Goal: Transaction & Acquisition: Purchase product/service

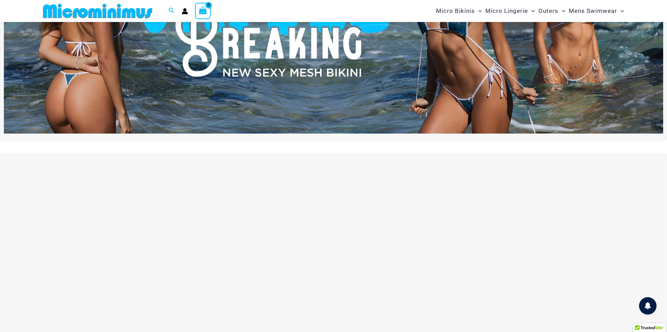
scroll to position [98, 0]
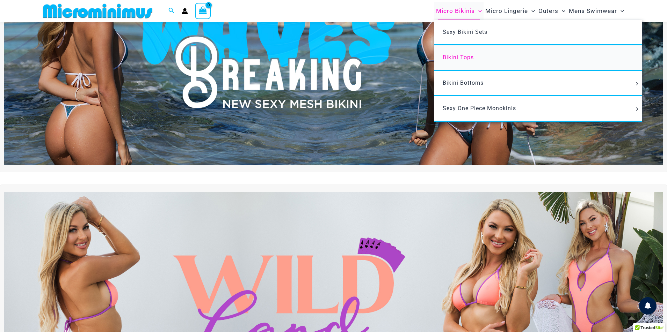
click at [462, 56] on span "Bikini Tops" at bounding box center [457, 57] width 31 height 7
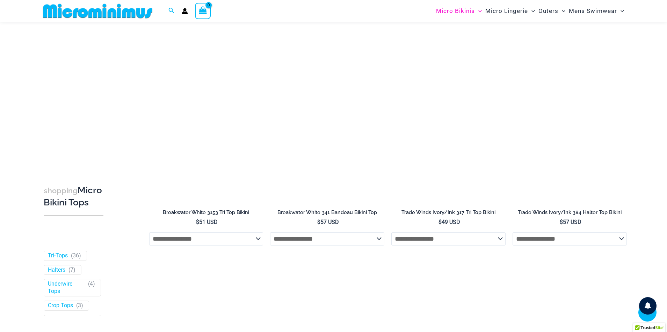
scroll to position [727, 0]
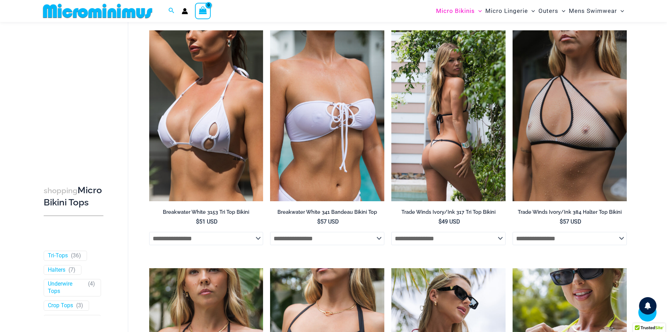
click at [434, 144] on img at bounding box center [448, 115] width 114 height 171
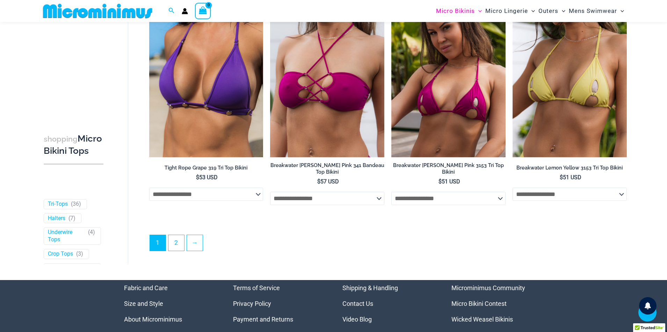
scroll to position [2078, 0]
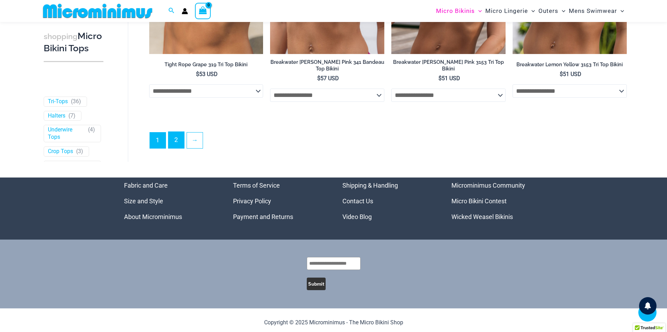
click at [174, 137] on link "2" at bounding box center [176, 140] width 16 height 16
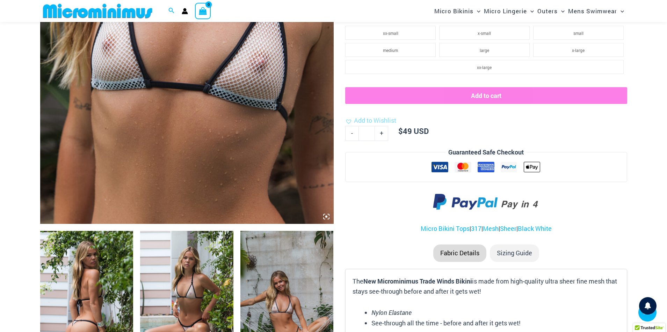
scroll to position [279, 0]
click at [174, 100] on img at bounding box center [186, 5] width 293 height 440
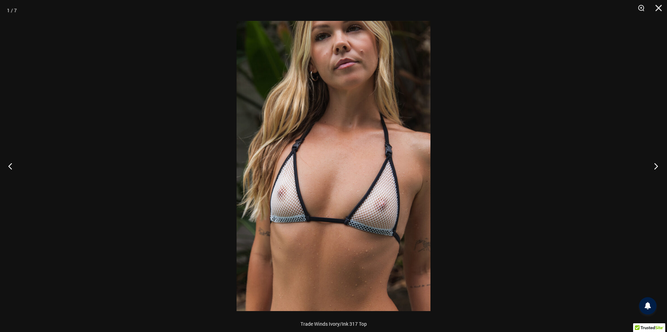
click at [654, 168] on button "Next" at bounding box center [654, 166] width 26 height 35
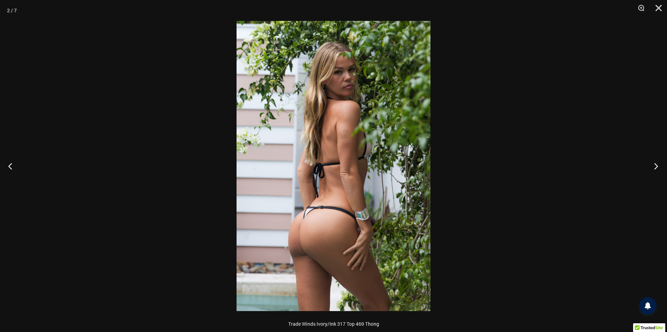
click at [654, 168] on button "Next" at bounding box center [654, 166] width 26 height 35
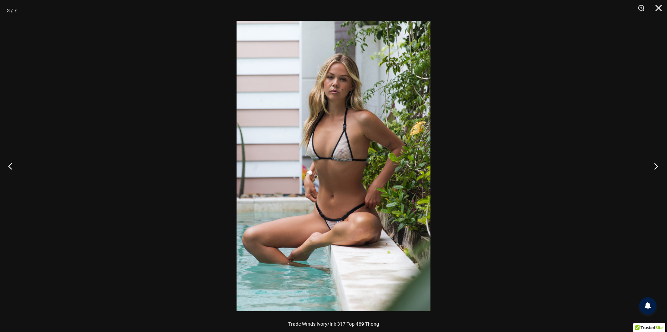
click at [654, 168] on button "Next" at bounding box center [654, 166] width 26 height 35
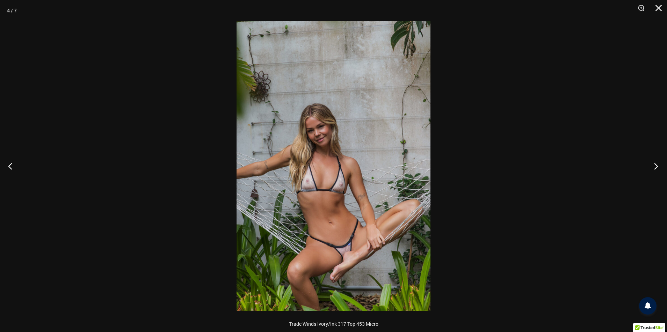
click at [654, 168] on button "Next" at bounding box center [654, 166] width 26 height 35
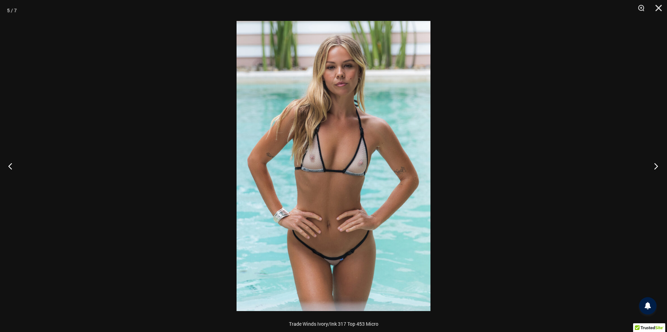
click at [654, 168] on button "Next" at bounding box center [654, 166] width 26 height 35
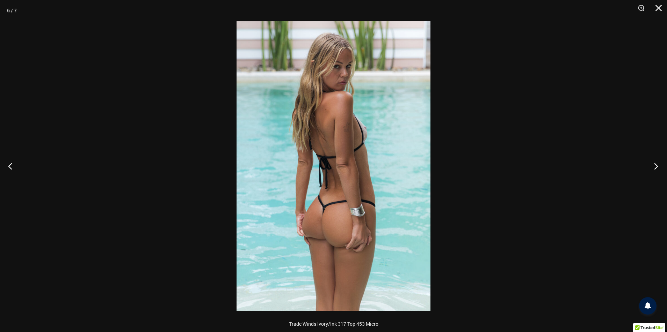
click at [654, 168] on button "Next" at bounding box center [654, 166] width 26 height 35
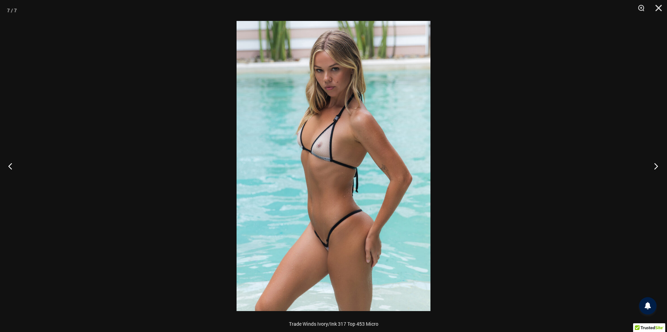
click at [654, 168] on button "Next" at bounding box center [654, 166] width 26 height 35
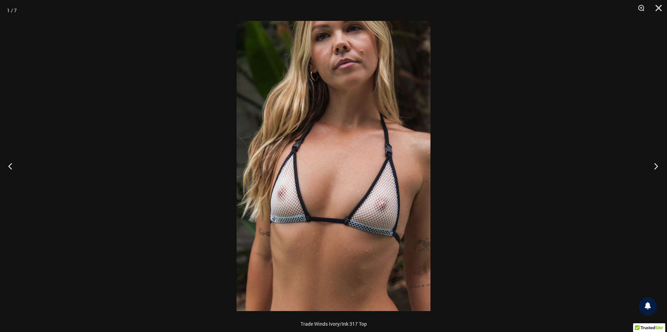
click at [653, 169] on button "Next" at bounding box center [654, 166] width 26 height 35
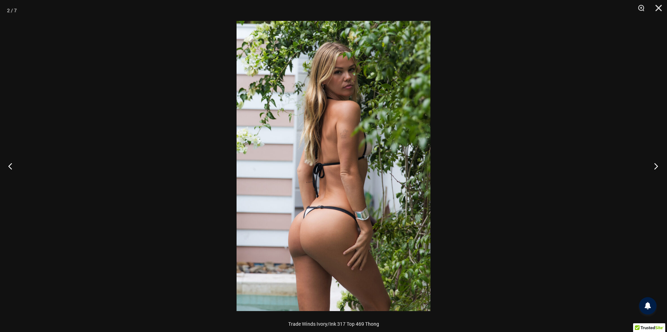
click at [653, 169] on button "Next" at bounding box center [654, 166] width 26 height 35
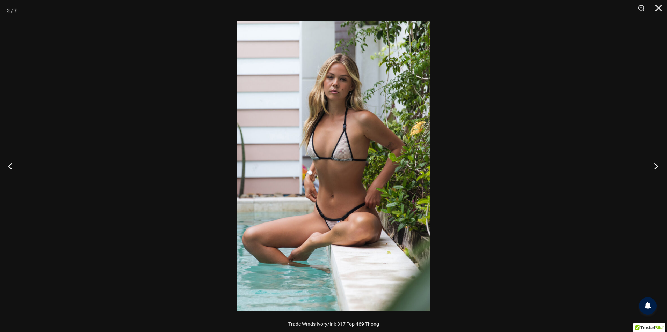
click at [653, 169] on button "Next" at bounding box center [654, 166] width 26 height 35
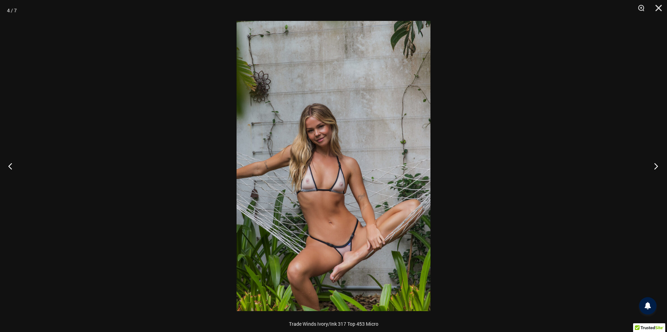
click at [653, 169] on button "Next" at bounding box center [654, 166] width 26 height 35
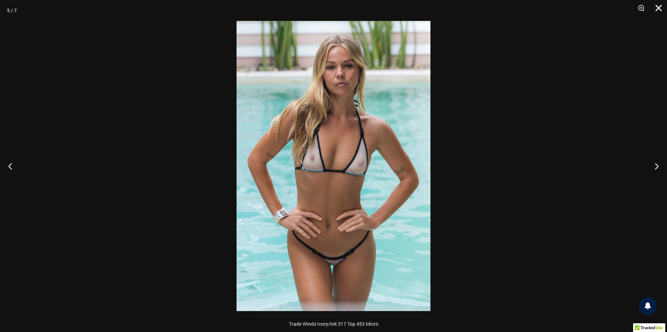
click at [659, 9] on button "Close" at bounding box center [655, 10] width 17 height 21
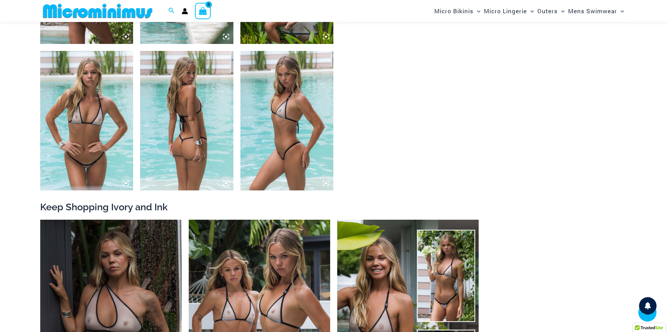
scroll to position [768, 0]
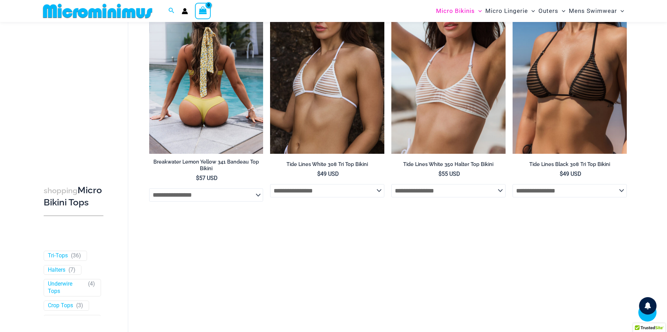
scroll to position [69, 0]
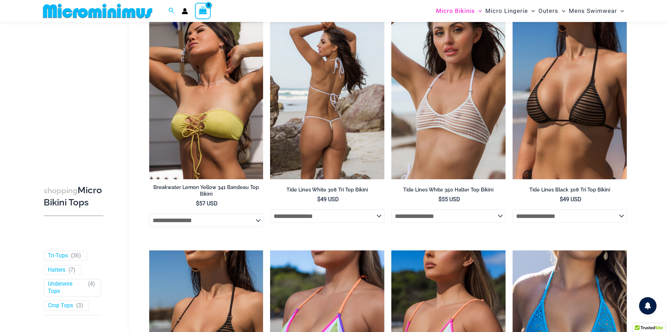
click at [377, 214] on select "**********" at bounding box center [327, 216] width 114 height 13
click at [270, 210] on select "**********" at bounding box center [327, 216] width 114 height 13
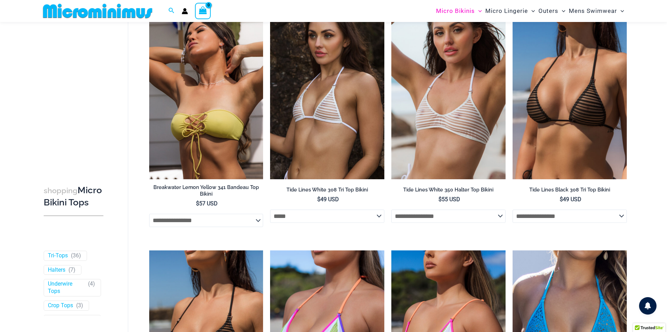
select select "*****"
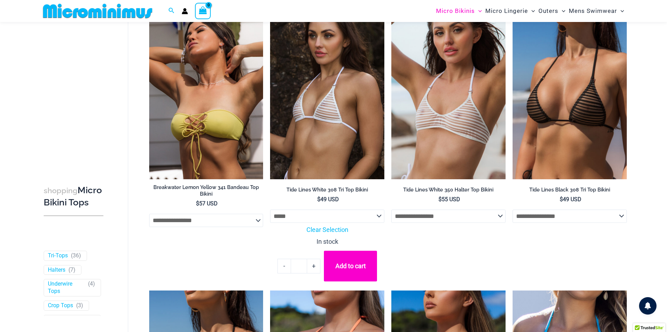
click at [332, 120] on img at bounding box center [327, 93] width 114 height 171
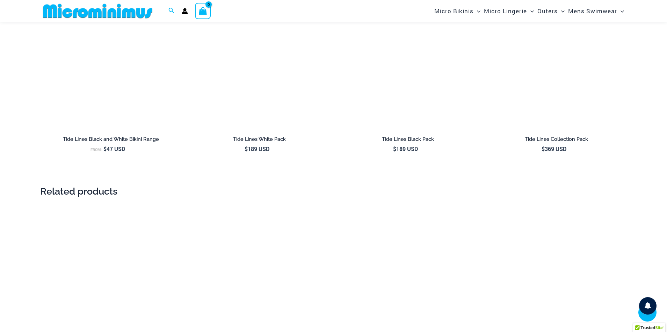
scroll to position [1044, 0]
